Goal: Task Accomplishment & Management: Manage account settings

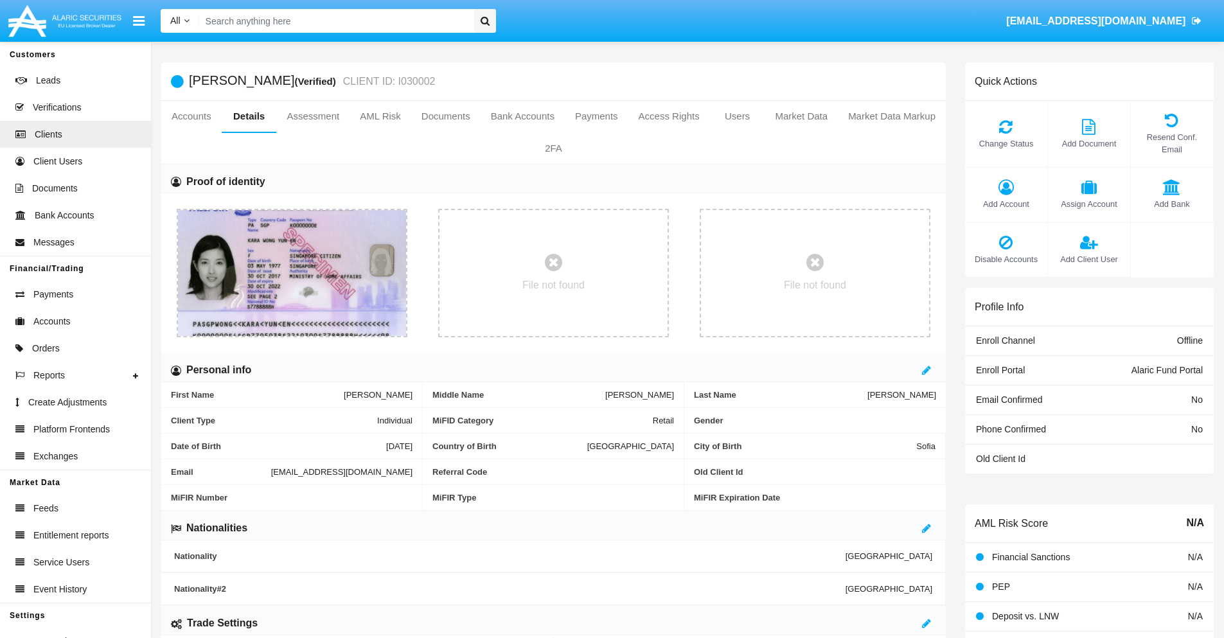
click at [1005, 204] on span "Add Account" at bounding box center [1005, 204] width 69 height 12
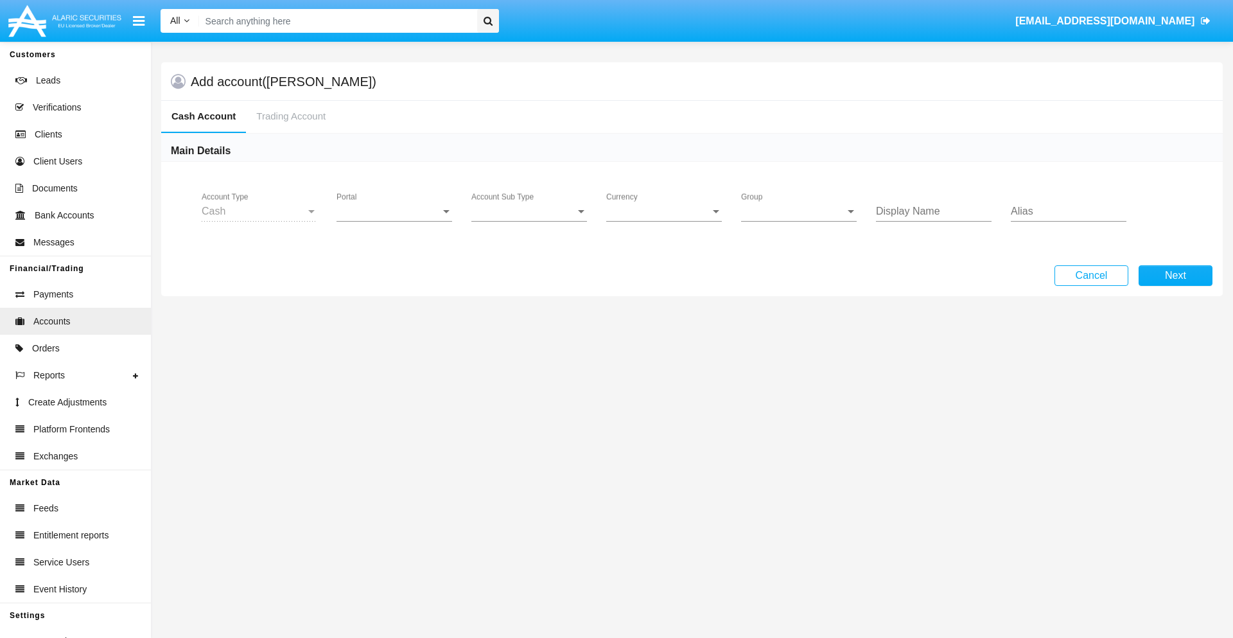
click at [394, 211] on span "Portal" at bounding box center [389, 212] width 104 height 12
click at [396, 283] on span "Alaric Fund Portal" at bounding box center [396, 282] width 119 height 31
click at [529, 211] on span "Account Sub Type" at bounding box center [523, 212] width 104 height 12
click at [529, 221] on span "Fund Cash" at bounding box center [529, 221] width 116 height 31
click at [799, 211] on span "Group" at bounding box center [793, 212] width 104 height 12
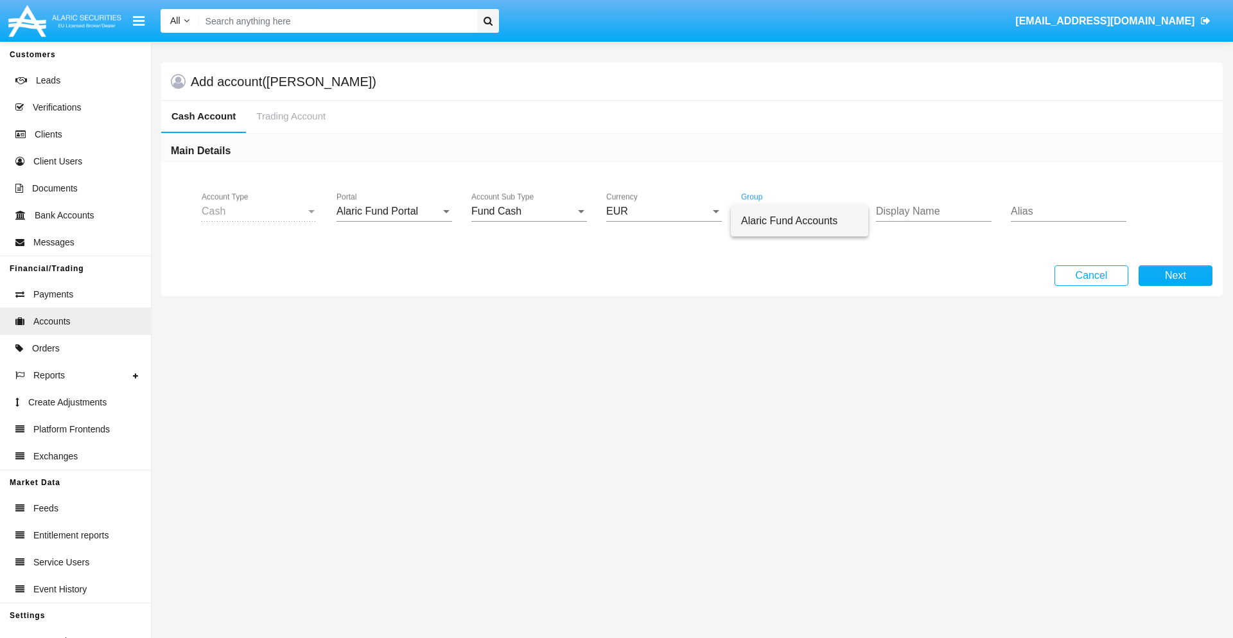
click at [800, 221] on span "Alaric Fund Accounts" at bounding box center [799, 221] width 117 height 31
type input "magenta"
type input "silver"
click at [1175, 276] on button "Next" at bounding box center [1176, 275] width 74 height 21
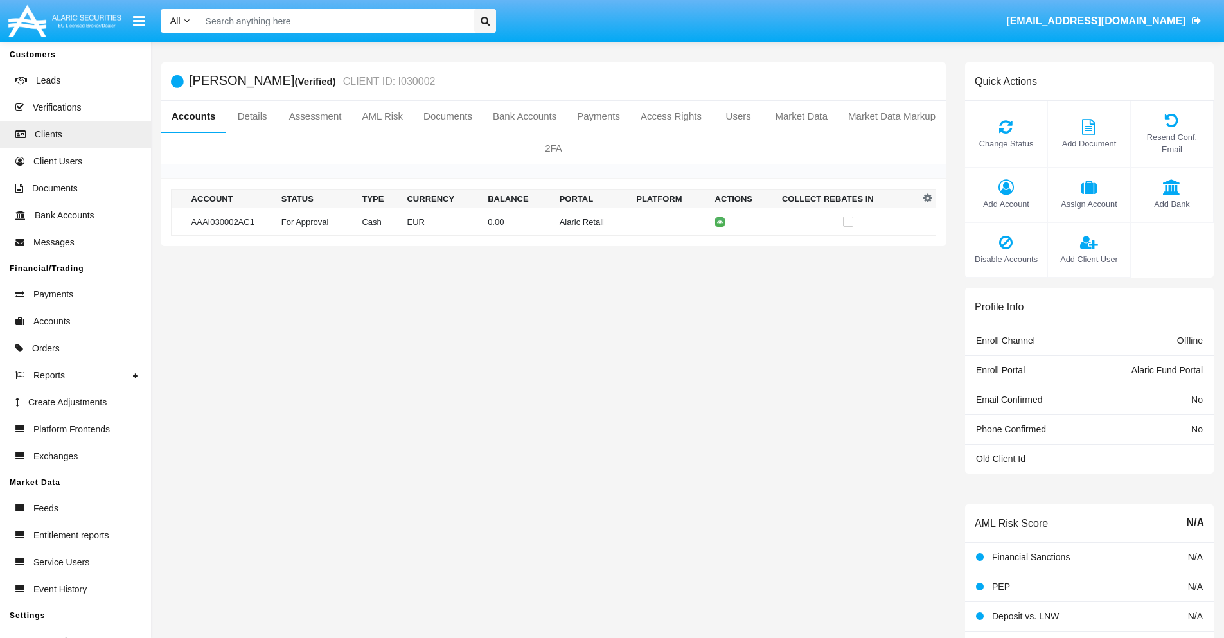
click at [554, 222] on td "Alaric Retail" at bounding box center [592, 222] width 77 height 28
click at [1005, 143] on span "Change Status" at bounding box center [1005, 143] width 69 height 12
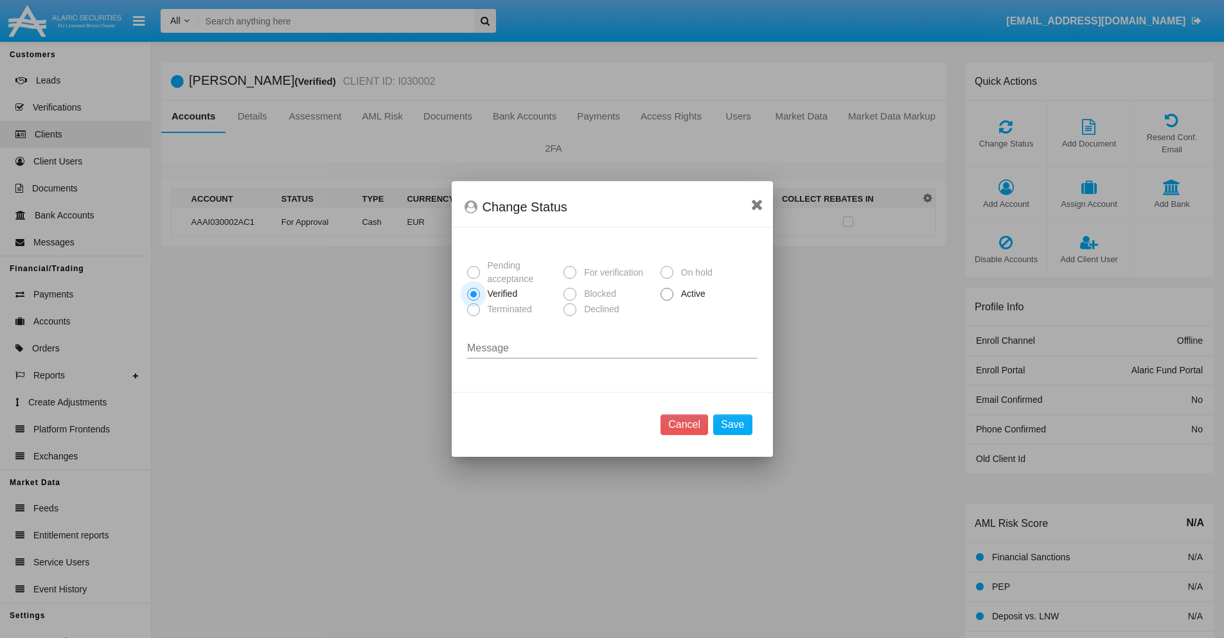
click at [691, 294] on span "Active" at bounding box center [690, 293] width 35 height 13
click at [667, 301] on input "Active" at bounding box center [666, 301] width 1 height 1
radio input "true"
click at [732, 425] on button "Save" at bounding box center [732, 424] width 39 height 21
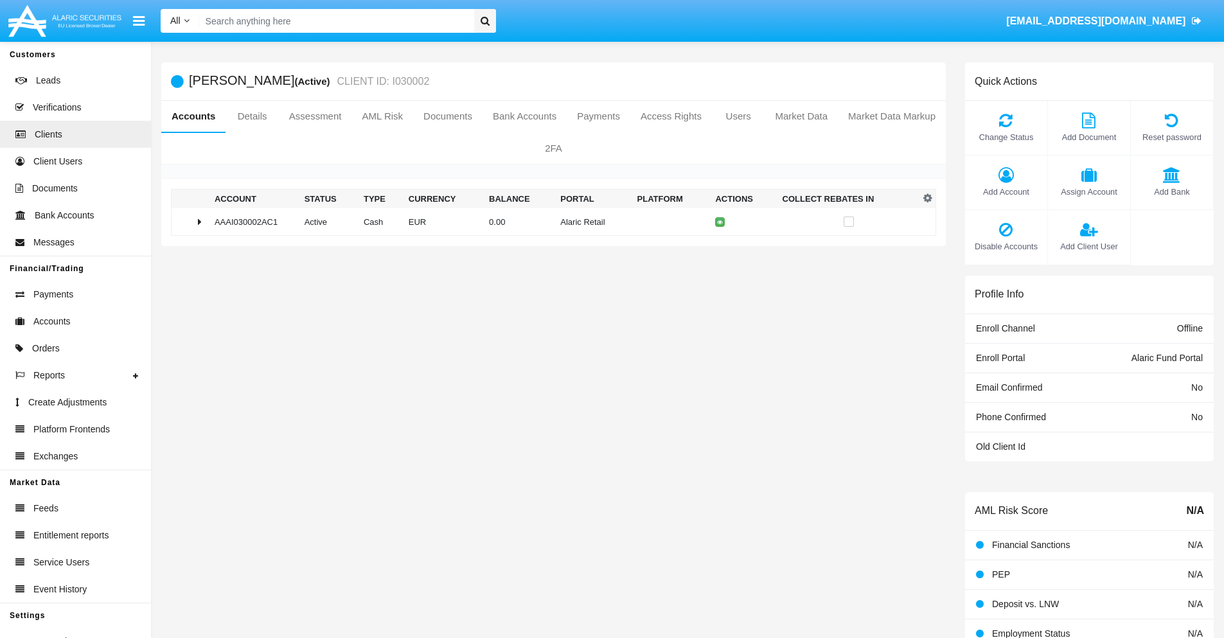
click at [549, 222] on td "0.00" at bounding box center [519, 222] width 71 height 28
click at [719, 249] on icon at bounding box center [722, 249] width 6 height 6
